Goal: Book appointment/travel/reservation

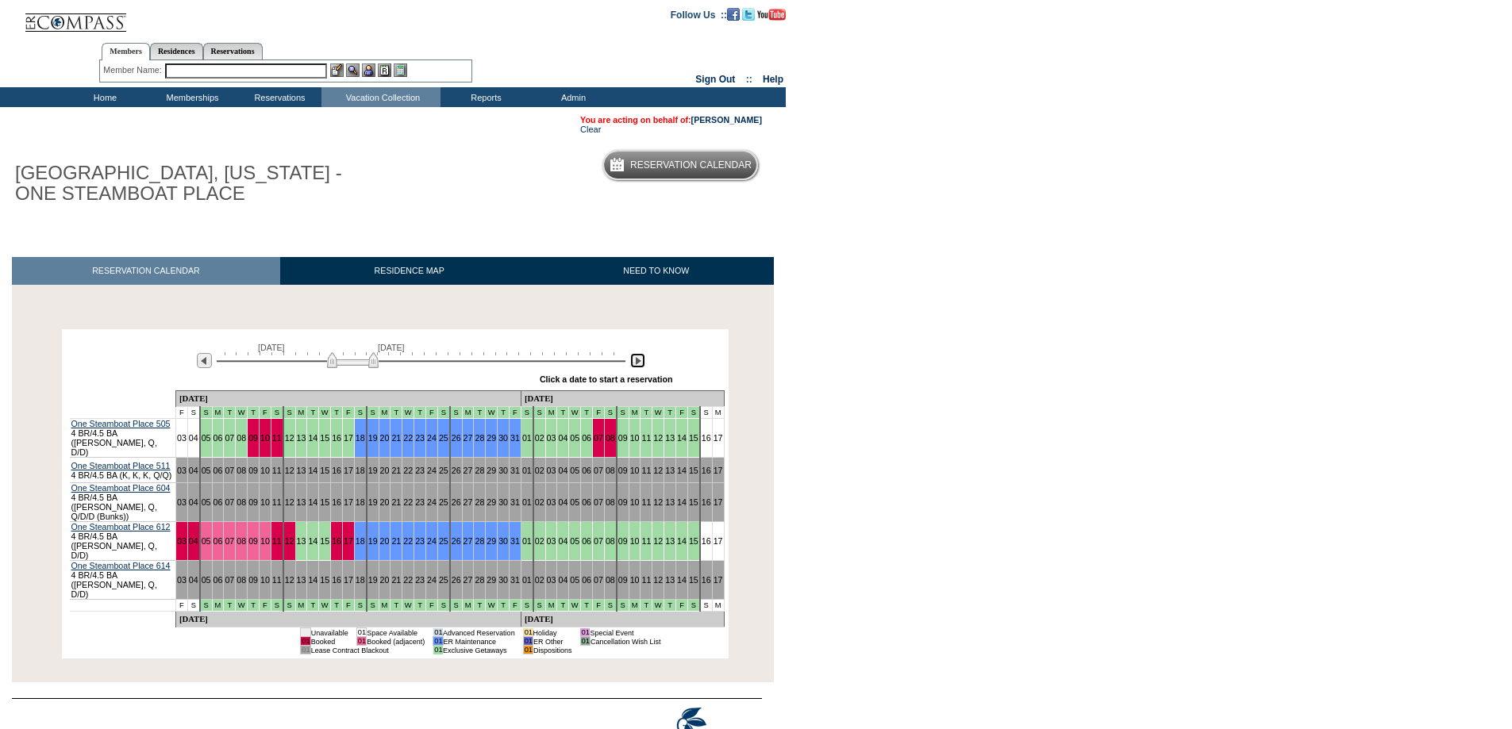
click at [637, 360] on img at bounding box center [637, 360] width 15 height 15
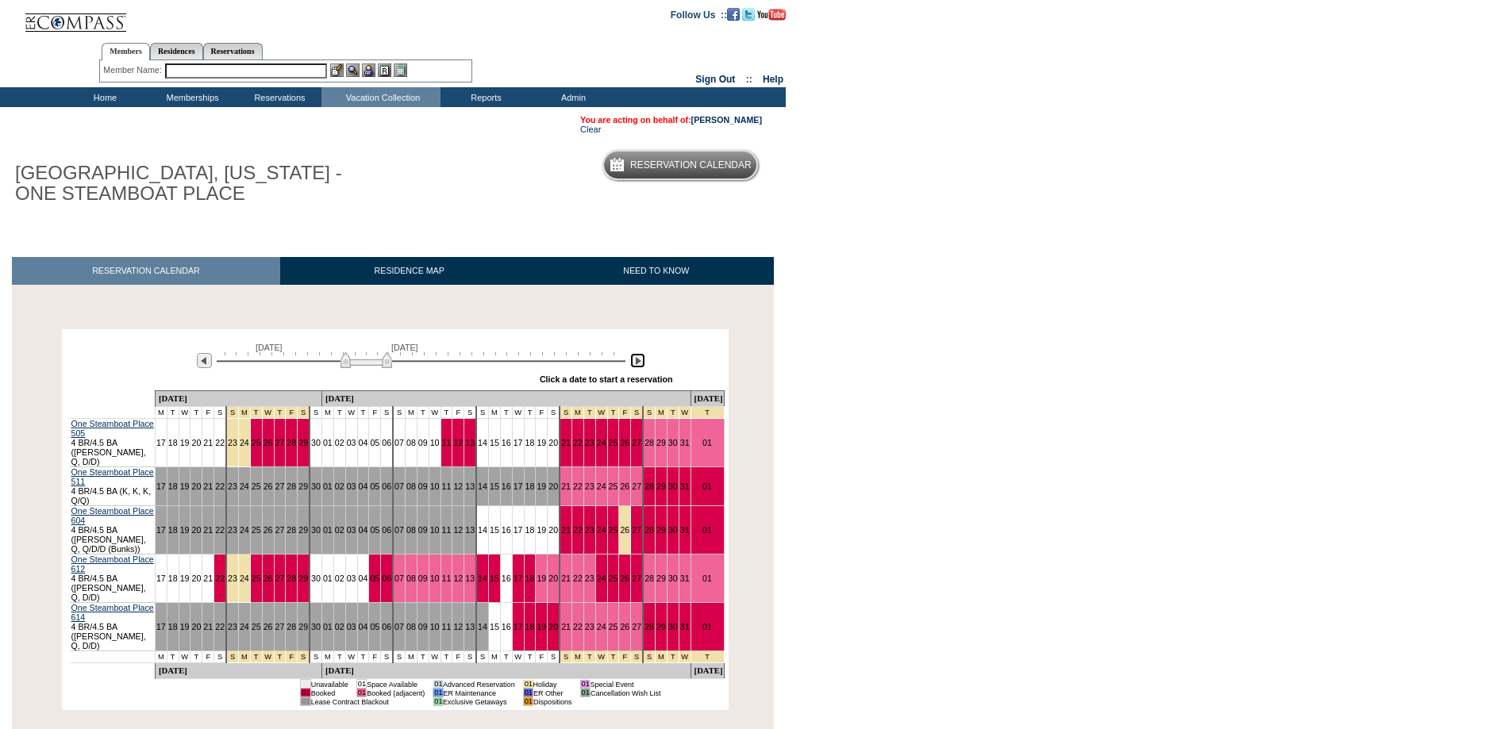
click at [637, 360] on img at bounding box center [637, 360] width 15 height 15
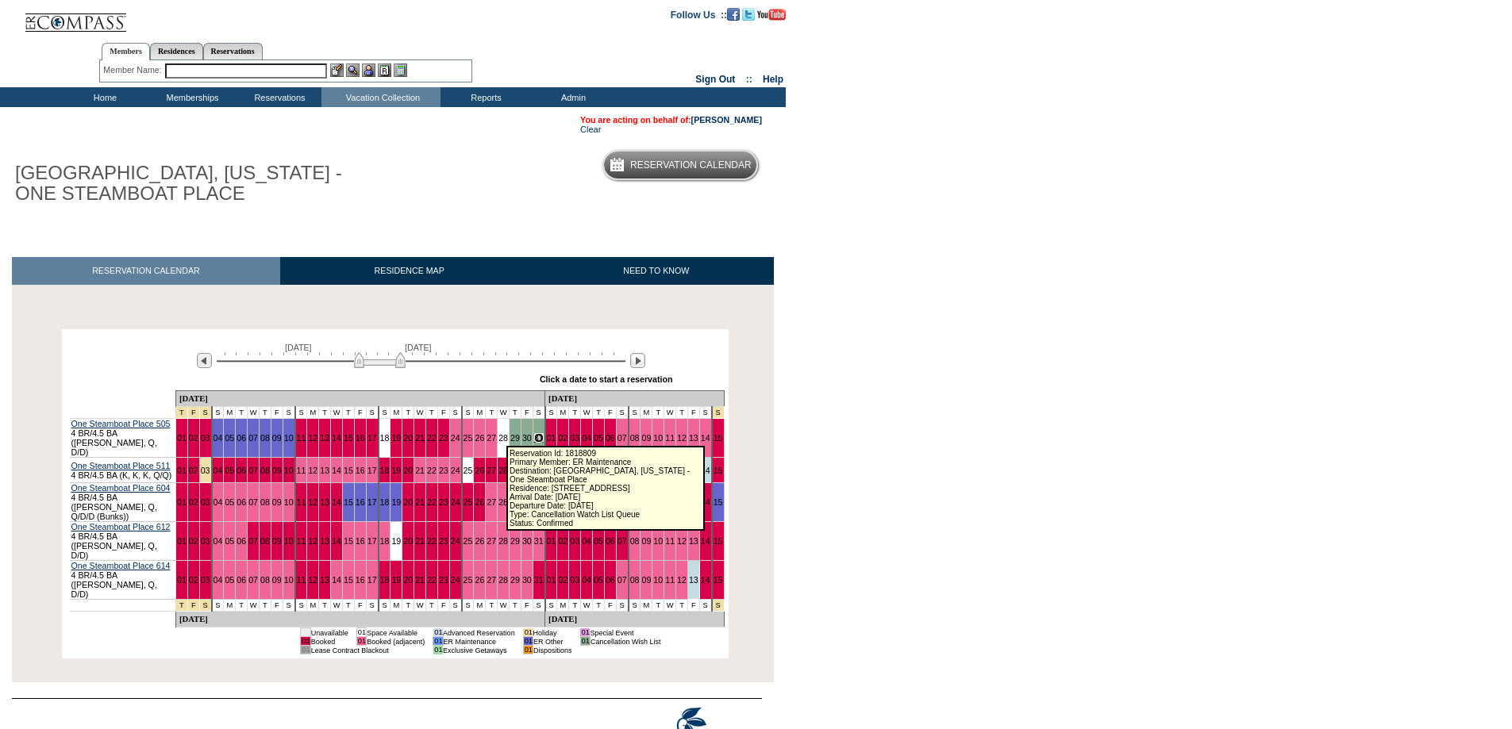
click at [534, 436] on link "31" at bounding box center [539, 438] width 10 height 10
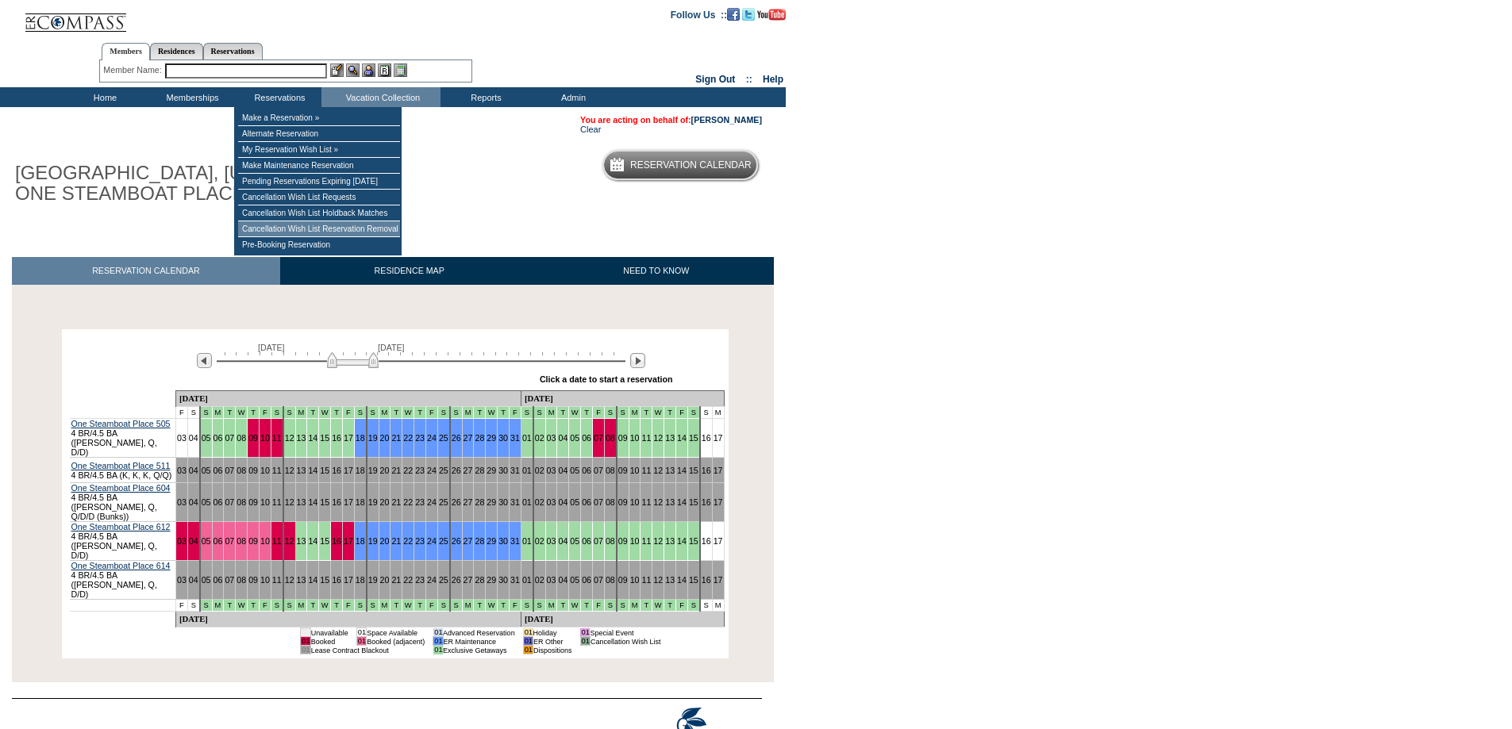
click at [318, 236] on td "Cancellation Wish List Reservation Removal" at bounding box center [319, 229] width 162 height 16
